Goal: Task Accomplishment & Management: Manage account settings

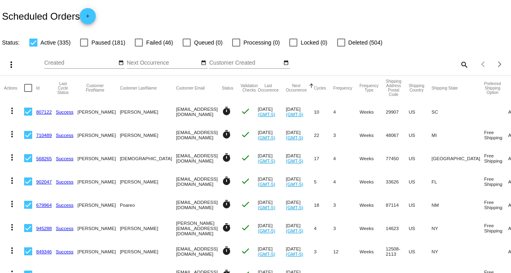
drag, startPoint x: 0, startPoint y: 0, endPoint x: 455, endPoint y: 62, distance: 459.6
click at [459, 62] on mat-icon "search" at bounding box center [464, 64] width 10 height 12
click at [398, 62] on input "Search" at bounding box center [404, 63] width 127 height 6
type input "pepir"
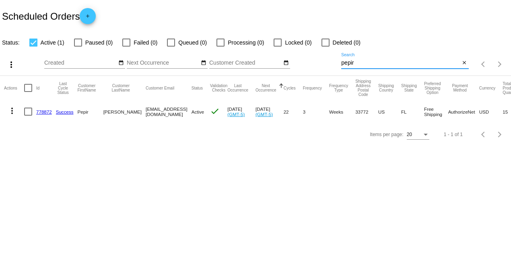
click at [43, 112] on link "778872" at bounding box center [44, 111] width 16 height 5
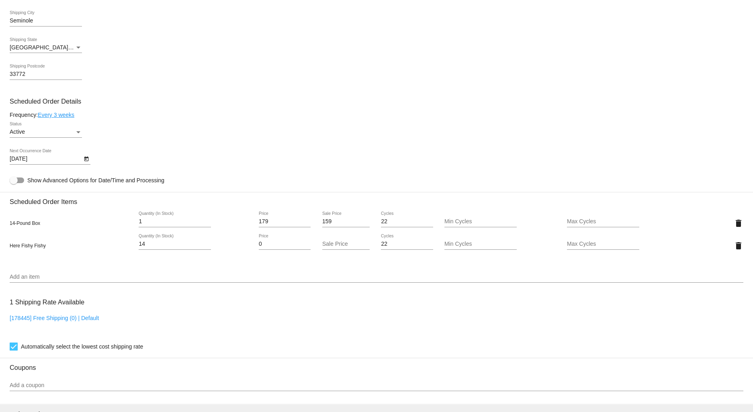
scroll to position [447, 0]
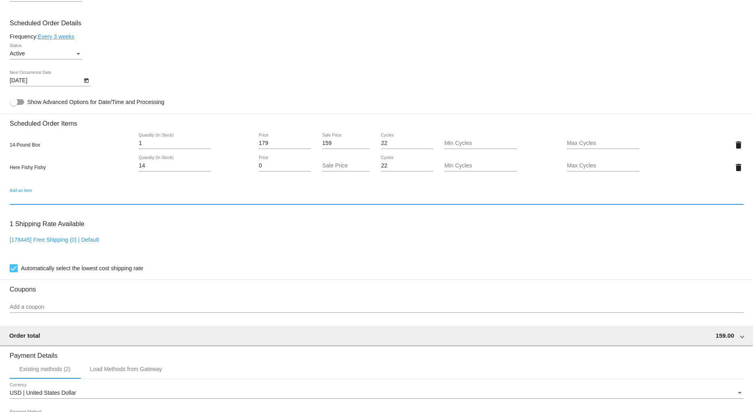
click at [24, 202] on input "Add an item" at bounding box center [377, 199] width 734 height 6
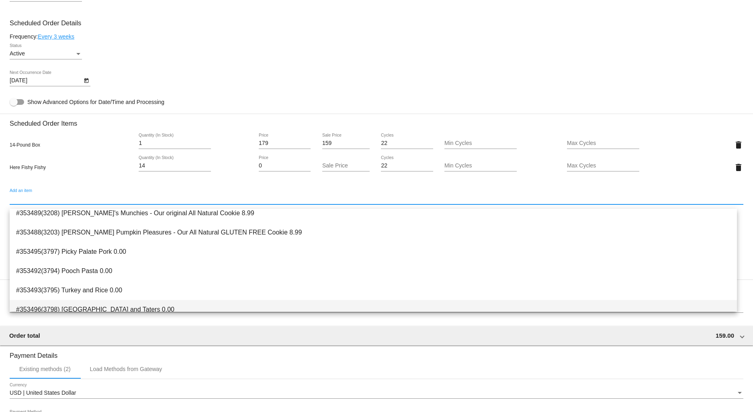
scroll to position [109, 0]
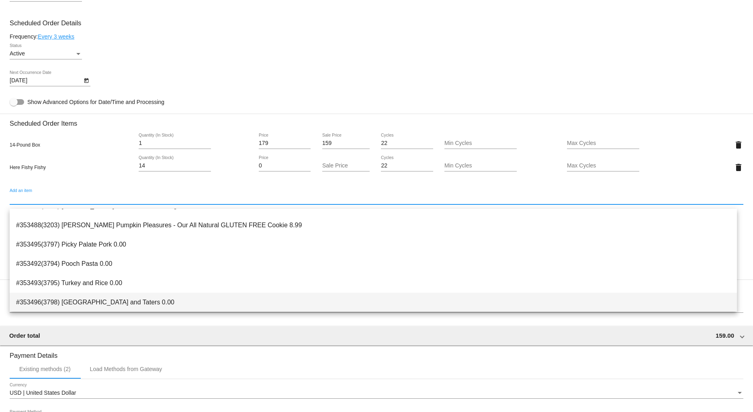
click at [93, 273] on span "#353496(3798) [GEOGRAPHIC_DATA] and Taters 0.00" at bounding box center [373, 302] width 715 height 19
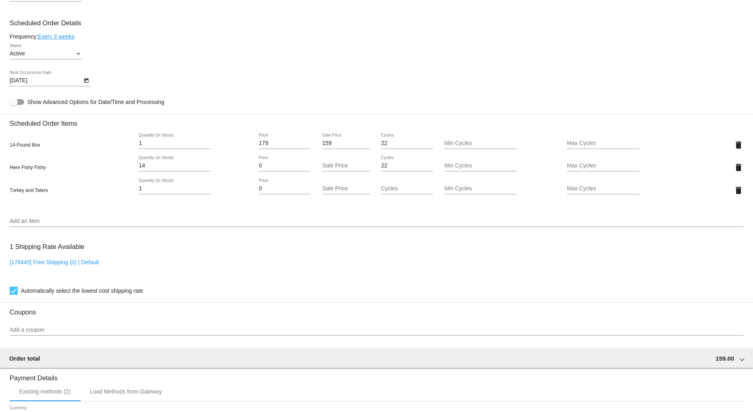
click at [25, 225] on input "Add an item" at bounding box center [377, 221] width 734 height 6
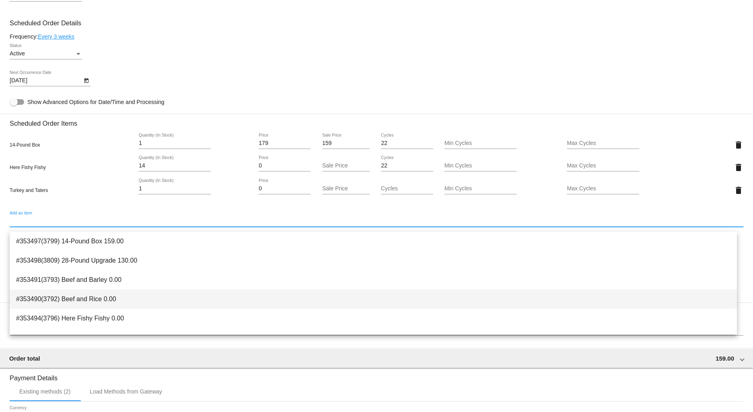
click at [65, 273] on span "#353490(3792) Beef and Rice 0.00" at bounding box center [373, 299] width 715 height 19
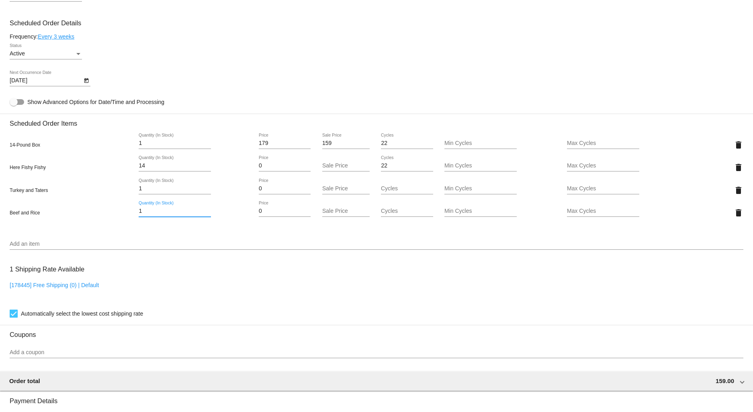
drag, startPoint x: 145, startPoint y: 218, endPoint x: 123, endPoint y: 217, distance: 21.7
click at [123, 217] on div "Beef and Rice 1 Quantity (In Stock) 0 Price Sale Price Cycles Min Cycles Max Cy…" at bounding box center [377, 212] width 734 height 23
type input "7"
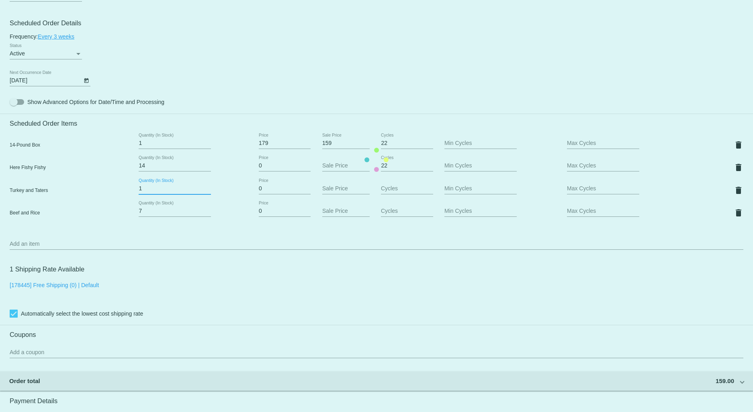
drag, startPoint x: 141, startPoint y: 194, endPoint x: 122, endPoint y: 195, distance: 18.9
click at [122, 195] on mat-card "Customer 5244764: Pepir [PERSON_NAME] [EMAIL_ADDRESS][DOMAIN_NAME] Customer Shi…" at bounding box center [376, 160] width 753 height 872
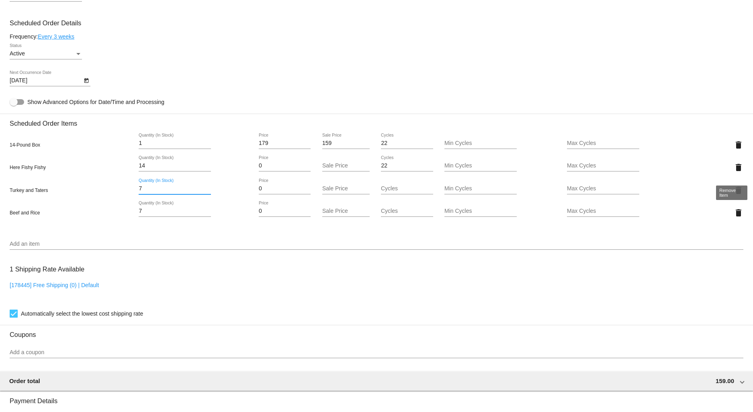
type input "7"
click at [510, 170] on mat-card "Customer 5244764: Pepir [PERSON_NAME] [EMAIL_ADDRESS][DOMAIN_NAME] Customer Shi…" at bounding box center [376, 160] width 753 height 872
click at [510, 171] on mat-icon "delete" at bounding box center [739, 168] width 10 height 10
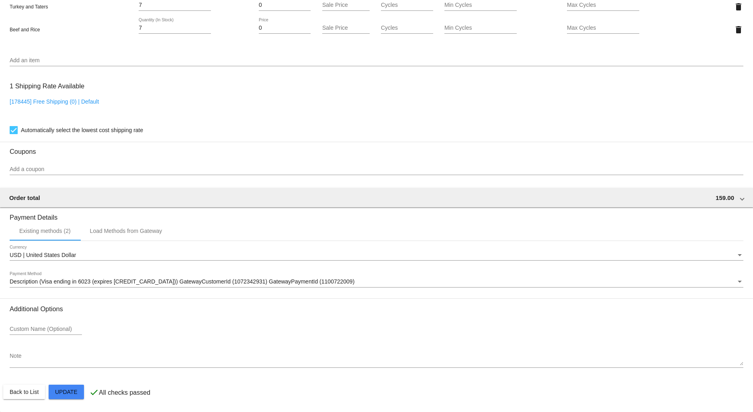
scroll to position [613, 0]
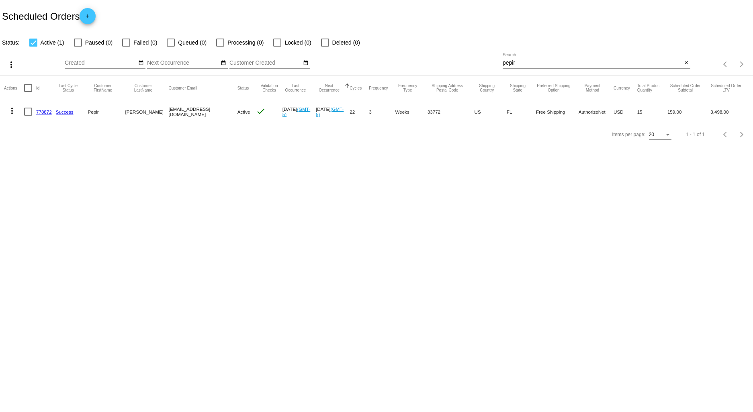
click at [42, 111] on link "778872" at bounding box center [44, 111] width 16 height 5
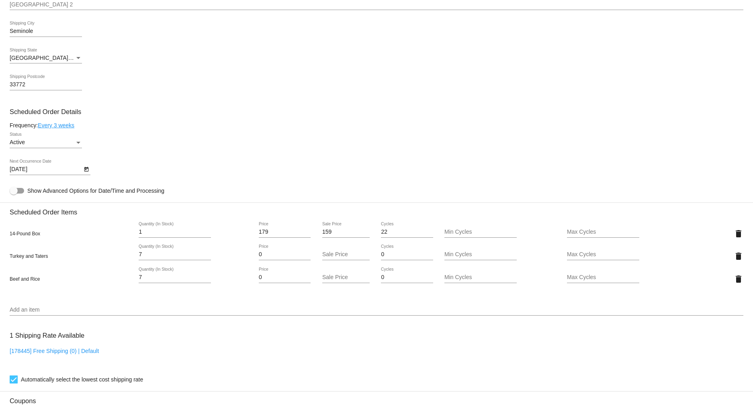
scroll to position [357, 0]
click at [84, 175] on icon "Open calendar" at bounding box center [87, 171] width 6 height 10
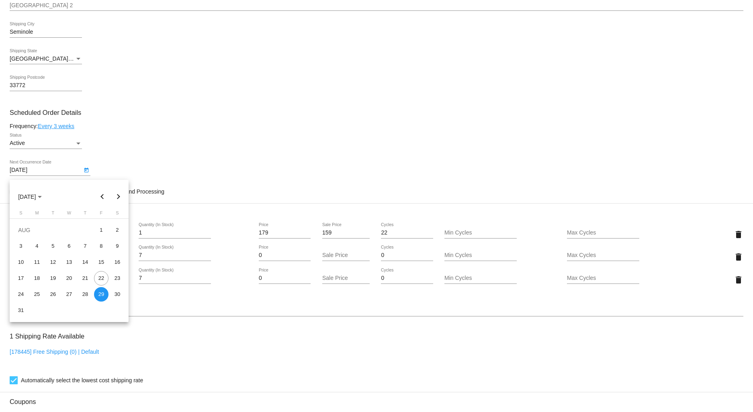
click at [295, 273] on div at bounding box center [376, 206] width 753 height 412
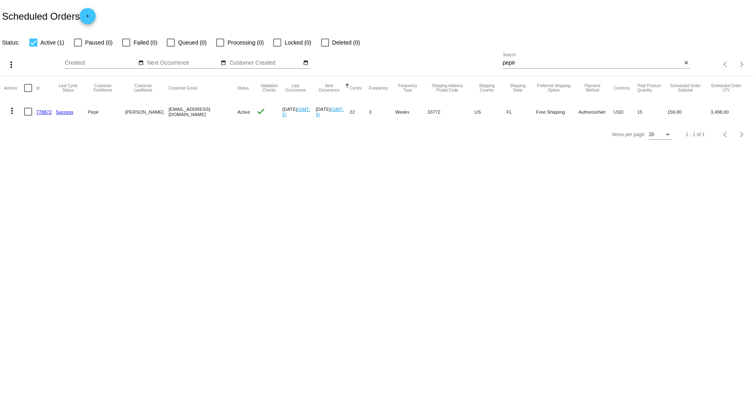
drag, startPoint x: 522, startPoint y: 65, endPoint x: 452, endPoint y: 66, distance: 70.0
click at [459, 70] on div "more_vert Aug Jan Feb Mar [DATE]" at bounding box center [376, 61] width 753 height 29
type input "[PERSON_NAME]"
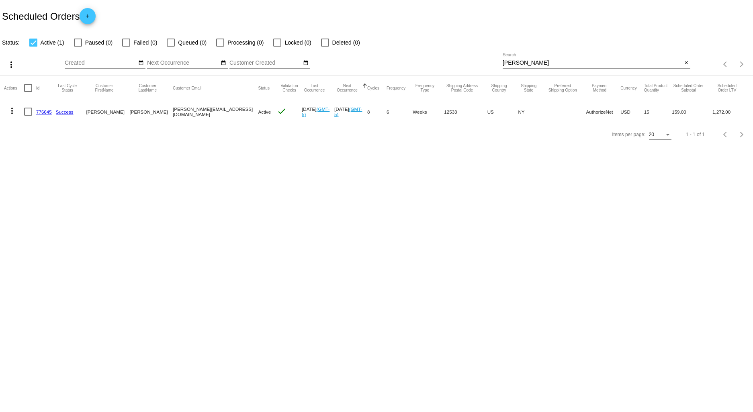
click at [41, 111] on link "776645" at bounding box center [44, 111] width 16 height 5
click at [11, 110] on mat-icon "more_vert" at bounding box center [12, 111] width 10 height 10
click at [58, 130] on span "View Event Logs" at bounding box center [49, 130] width 42 height 6
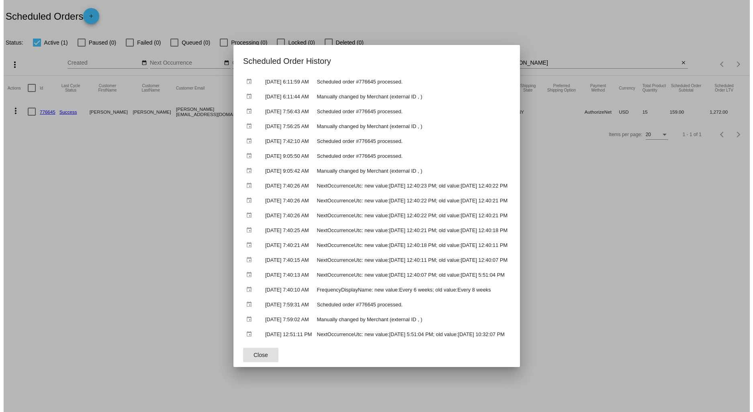
scroll to position [89, 0]
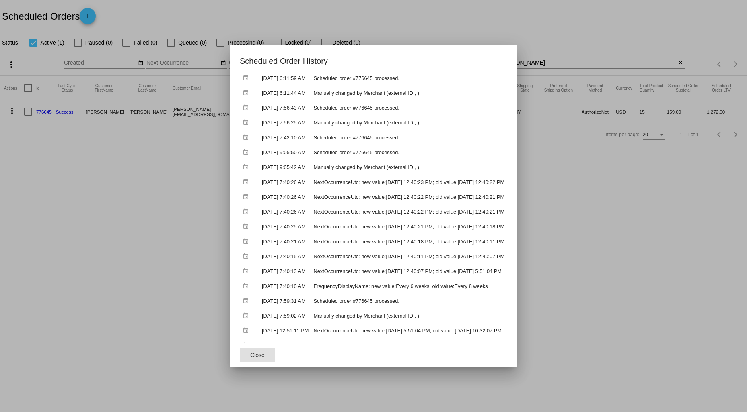
click at [510, 195] on div at bounding box center [373, 206] width 747 height 412
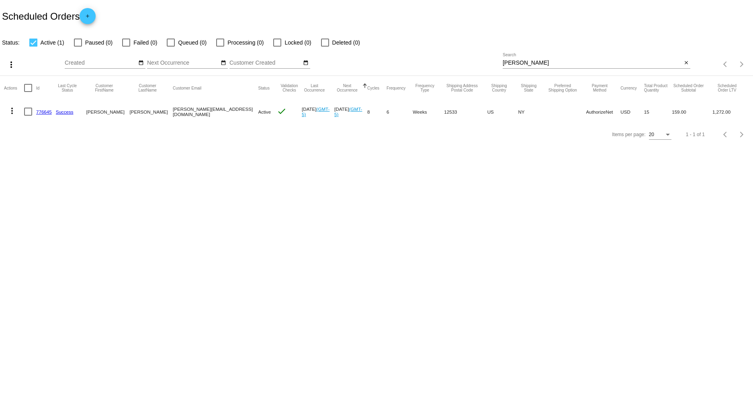
click at [44, 113] on link "776645" at bounding box center [44, 111] width 16 height 5
